Goal: Navigation & Orientation: Find specific page/section

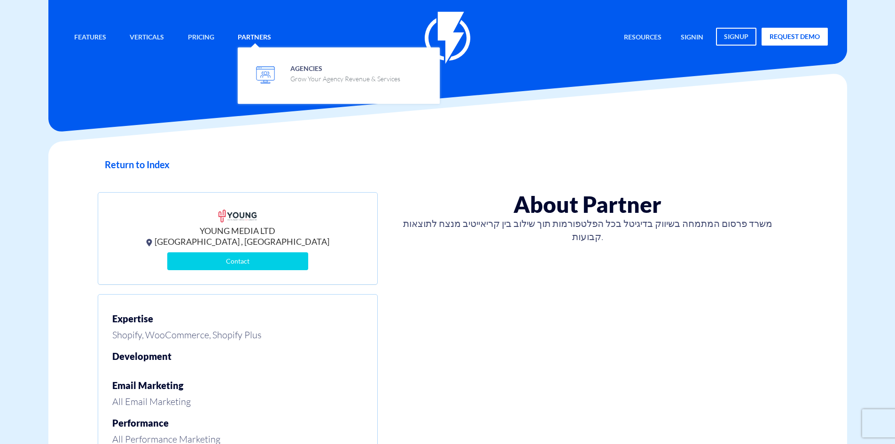
click at [258, 35] on link "Partners" at bounding box center [254, 38] width 47 height 20
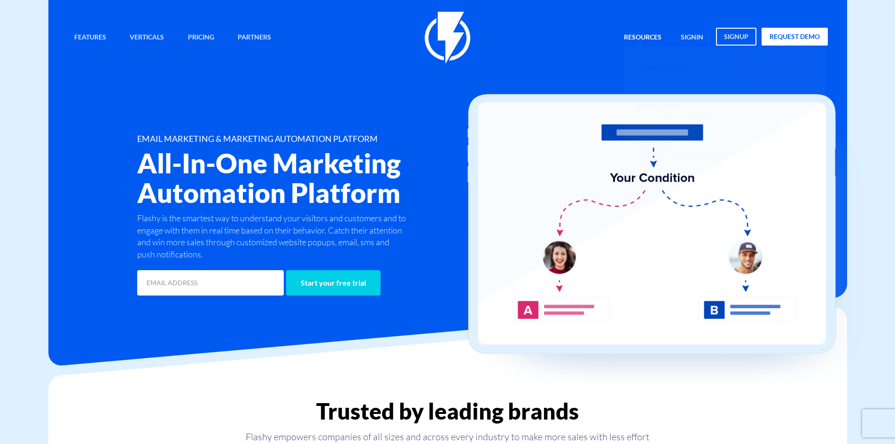
click at [650, 39] on link "Resources" at bounding box center [643, 38] width 52 height 20
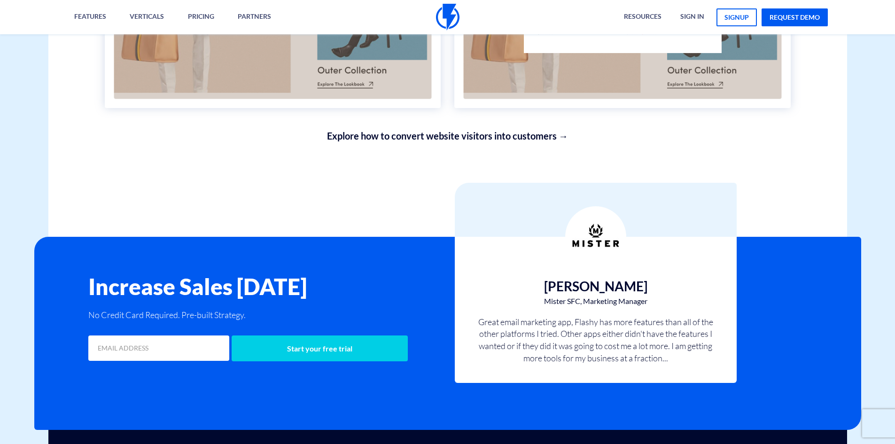
scroll to position [3305, 0]
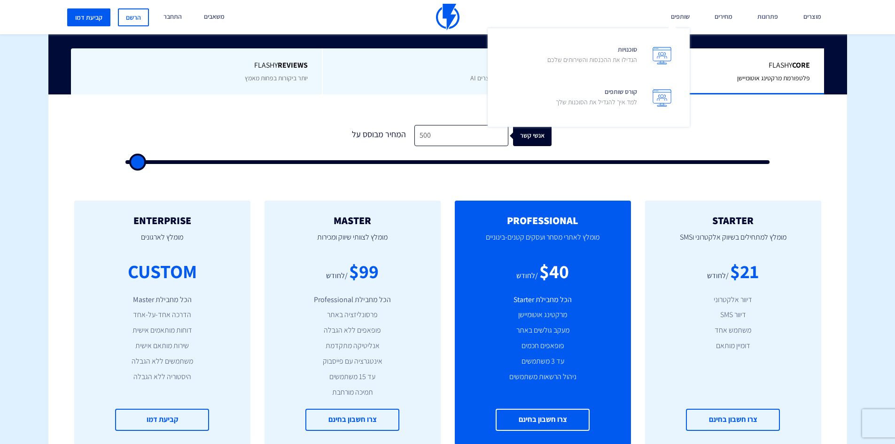
scroll to position [235, 0]
